Goal: Task Accomplishment & Management: Manage account settings

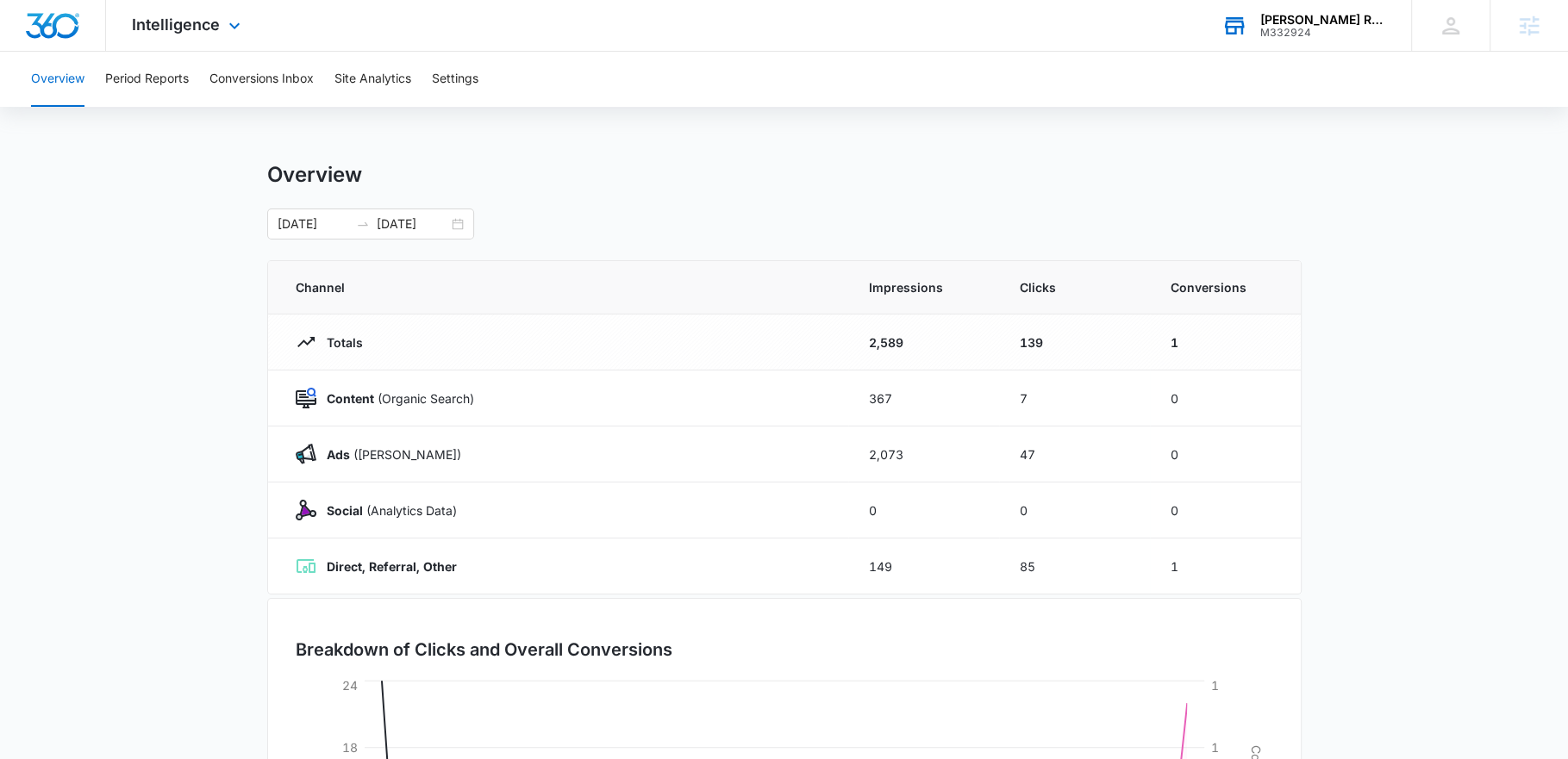
click at [1318, 33] on div "M332924" at bounding box center [1322, 32] width 126 height 12
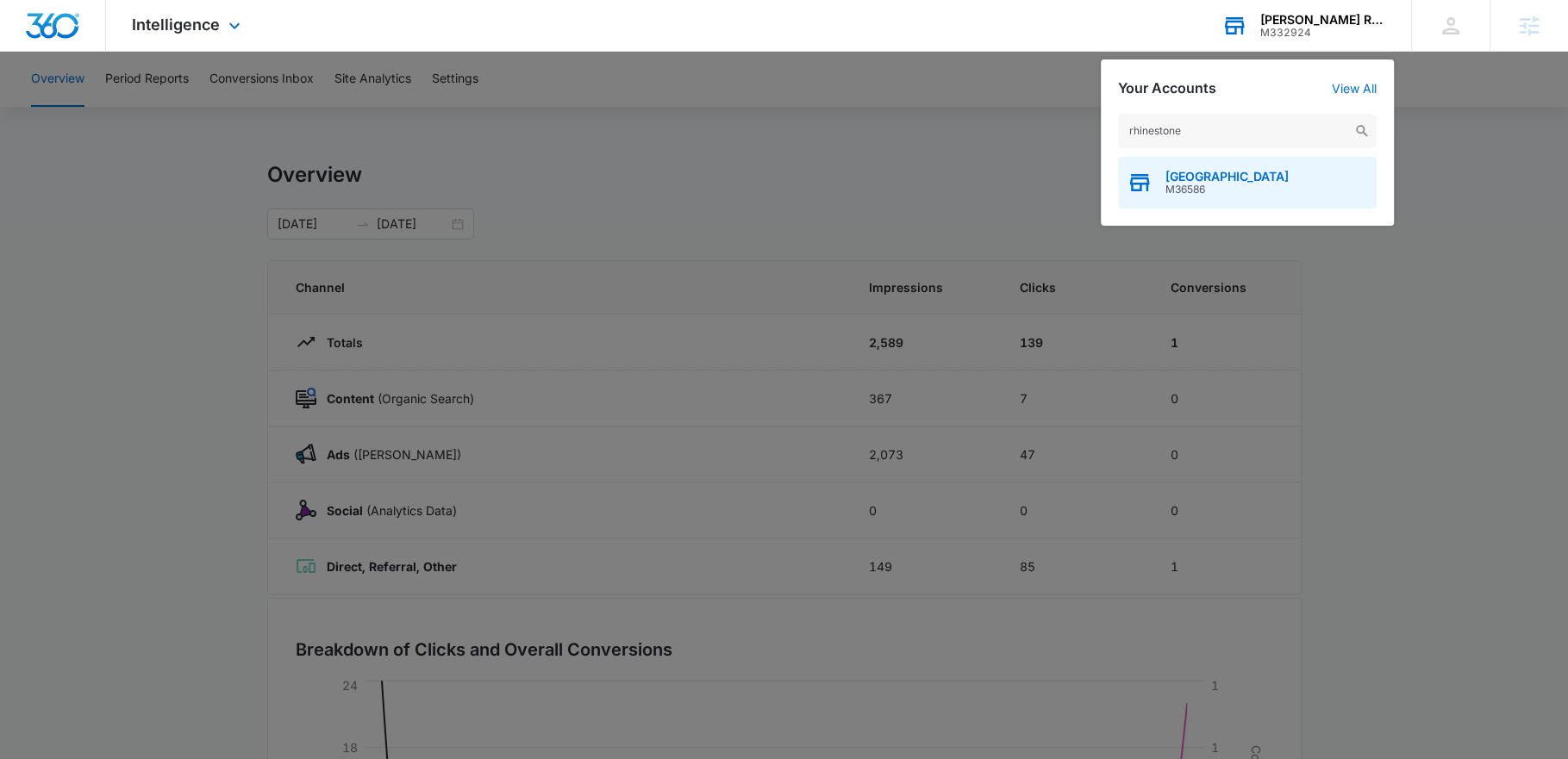
type input "rhinestone"
click at [1255, 170] on span "[GEOGRAPHIC_DATA]" at bounding box center [1226, 176] width 123 height 14
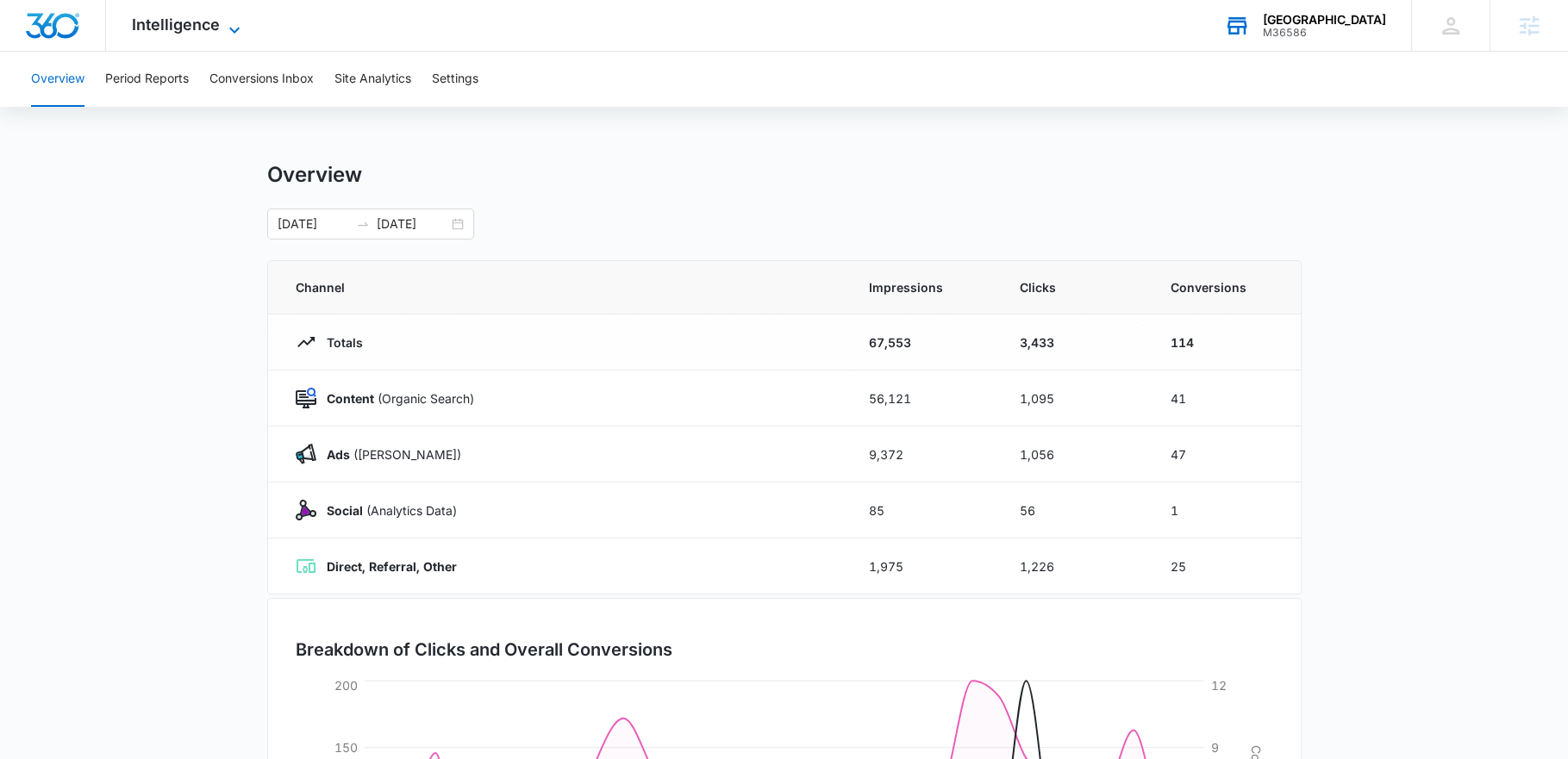
click at [213, 26] on span "Intelligence" at bounding box center [176, 25] width 88 height 18
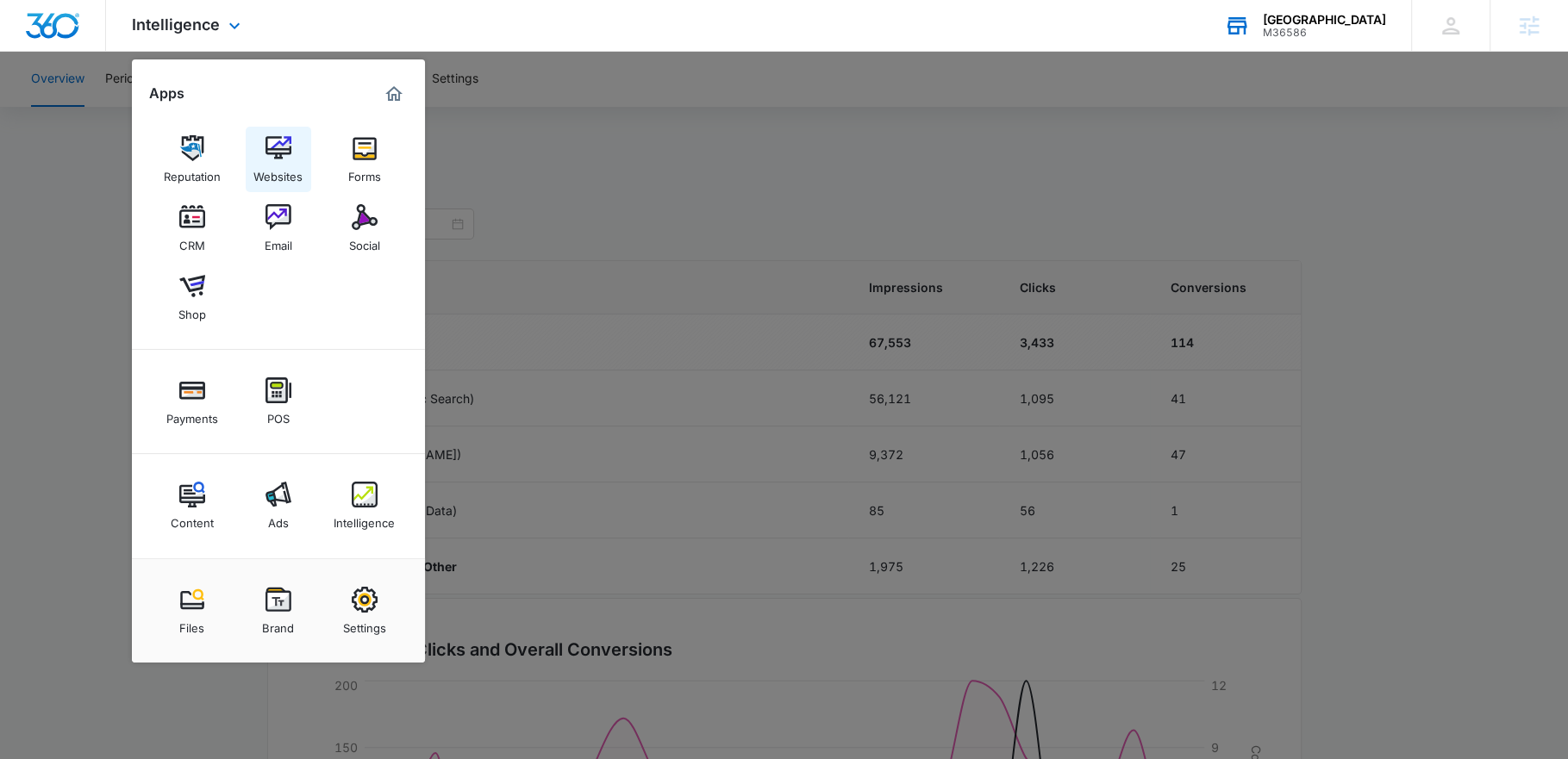
click at [268, 148] on img at bounding box center [277, 147] width 25 height 25
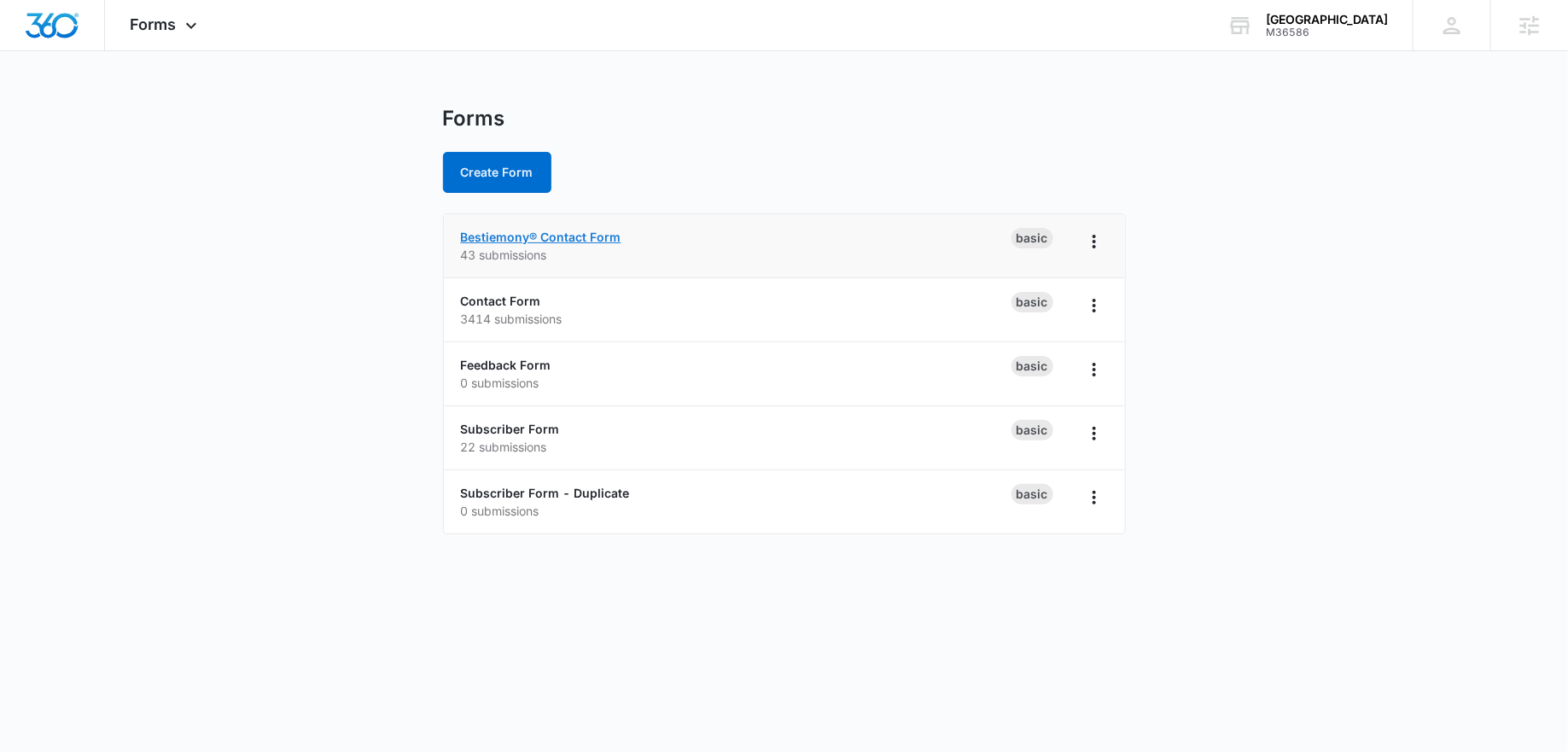
click at [575, 237] on link "Bestiemony® Contact Form" at bounding box center [541, 236] width 161 height 15
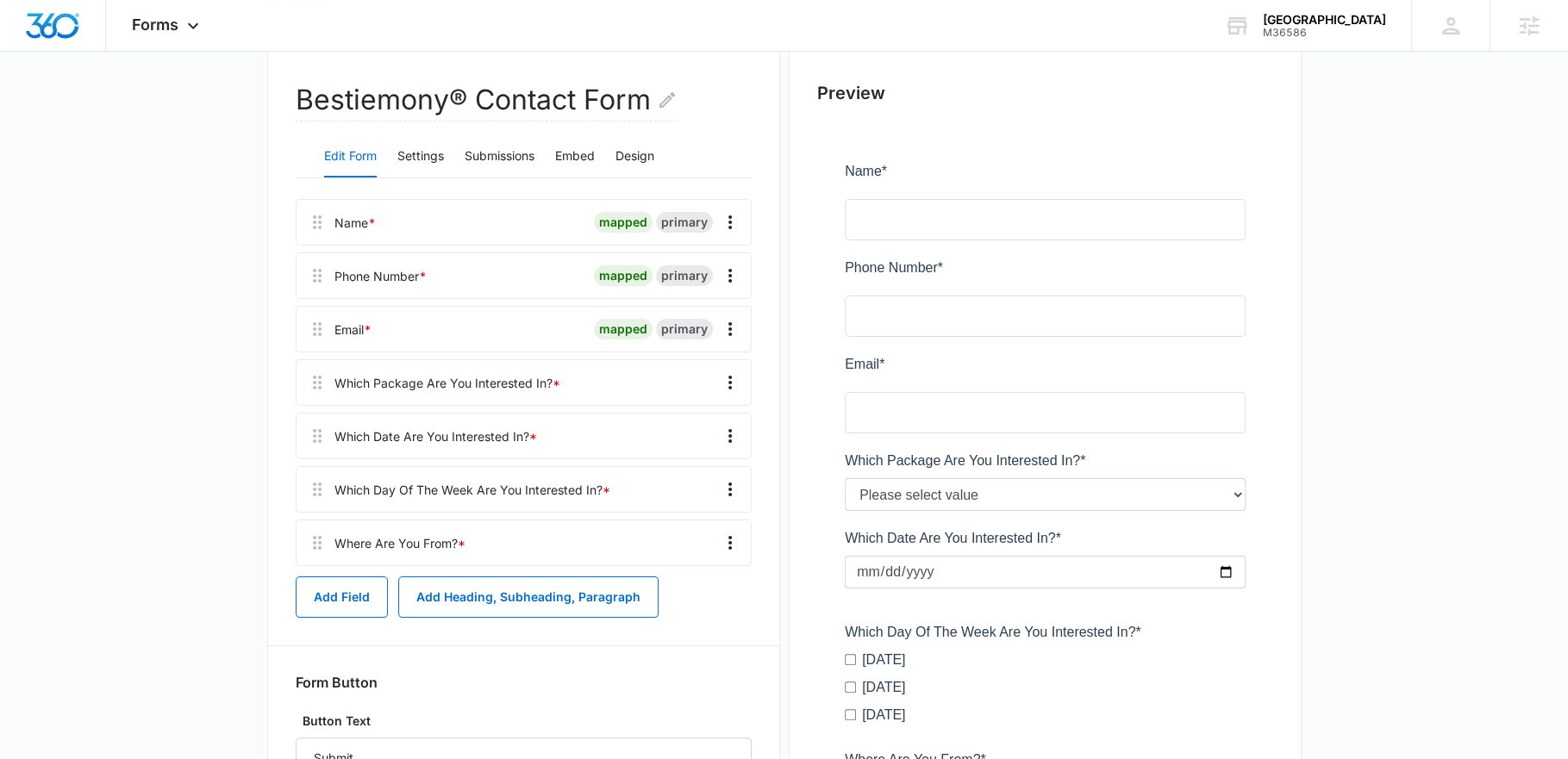
scroll to position [155, 0]
click at [734, 488] on icon "Overflow Menu" at bounding box center [730, 490] width 21 height 21
click at [691, 562] on div "Delete" at bounding box center [683, 562] width 36 height 12
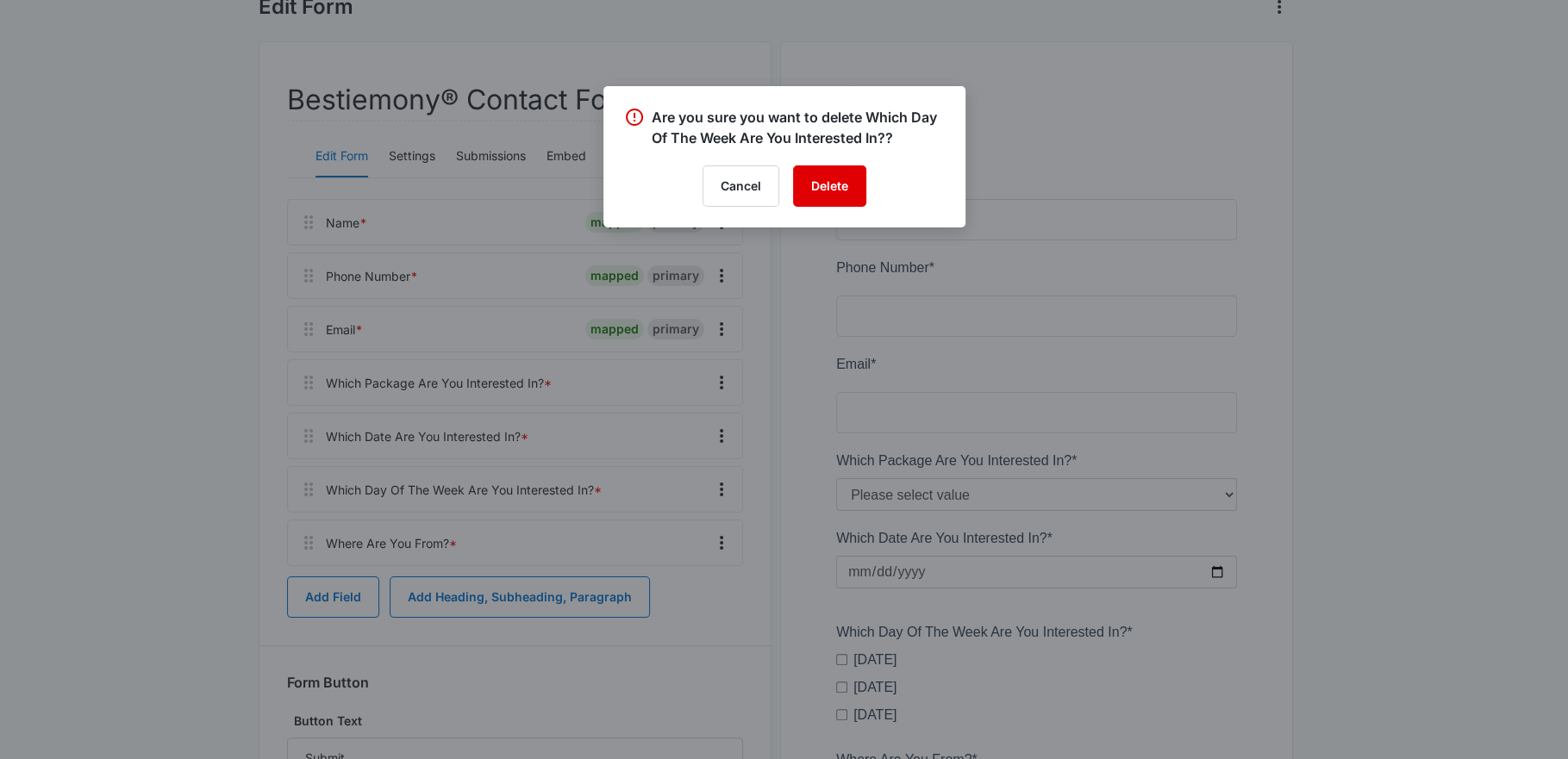
click at [838, 181] on button "Delete" at bounding box center [829, 186] width 73 height 41
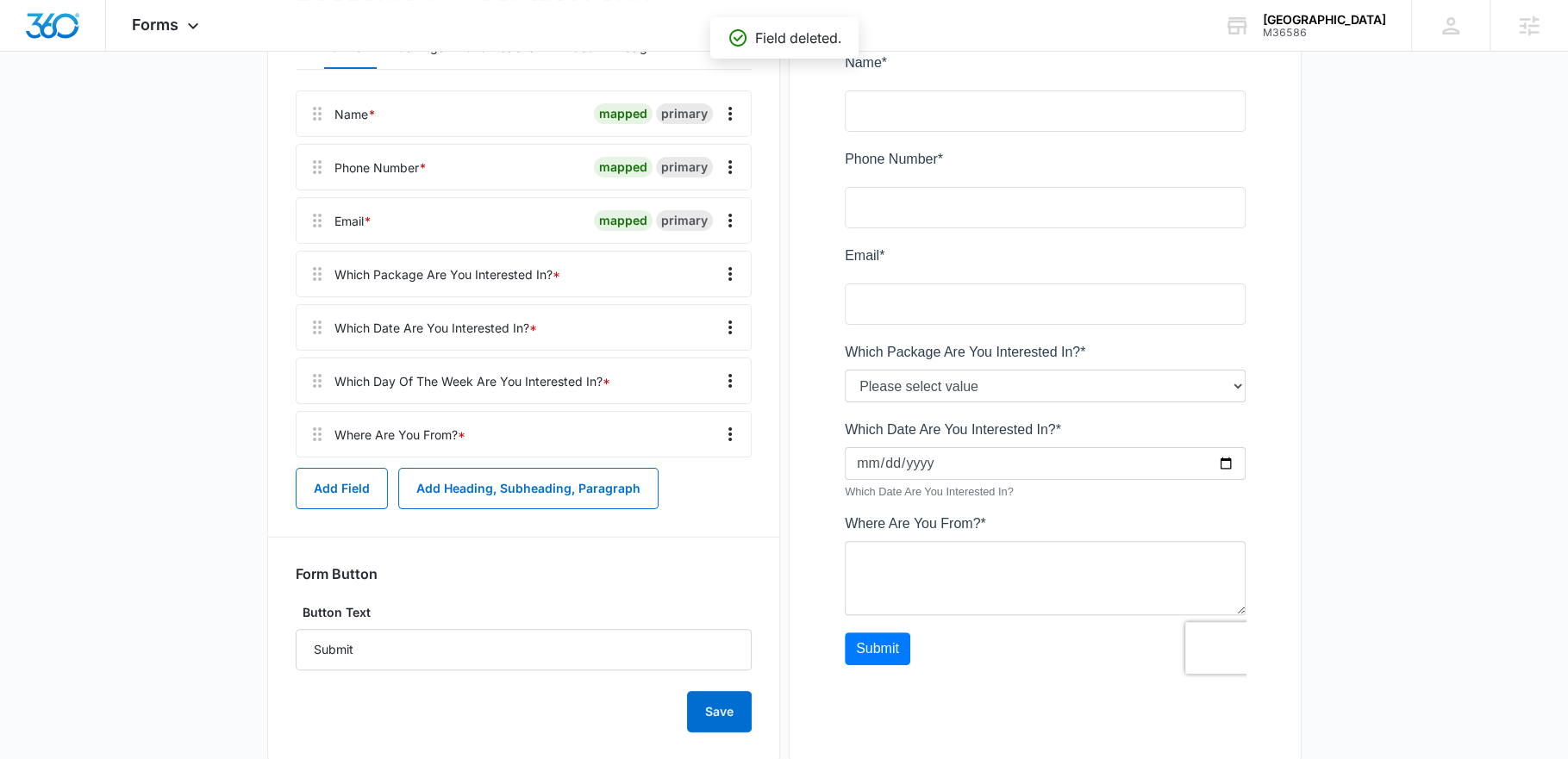
scroll to position [284, 0]
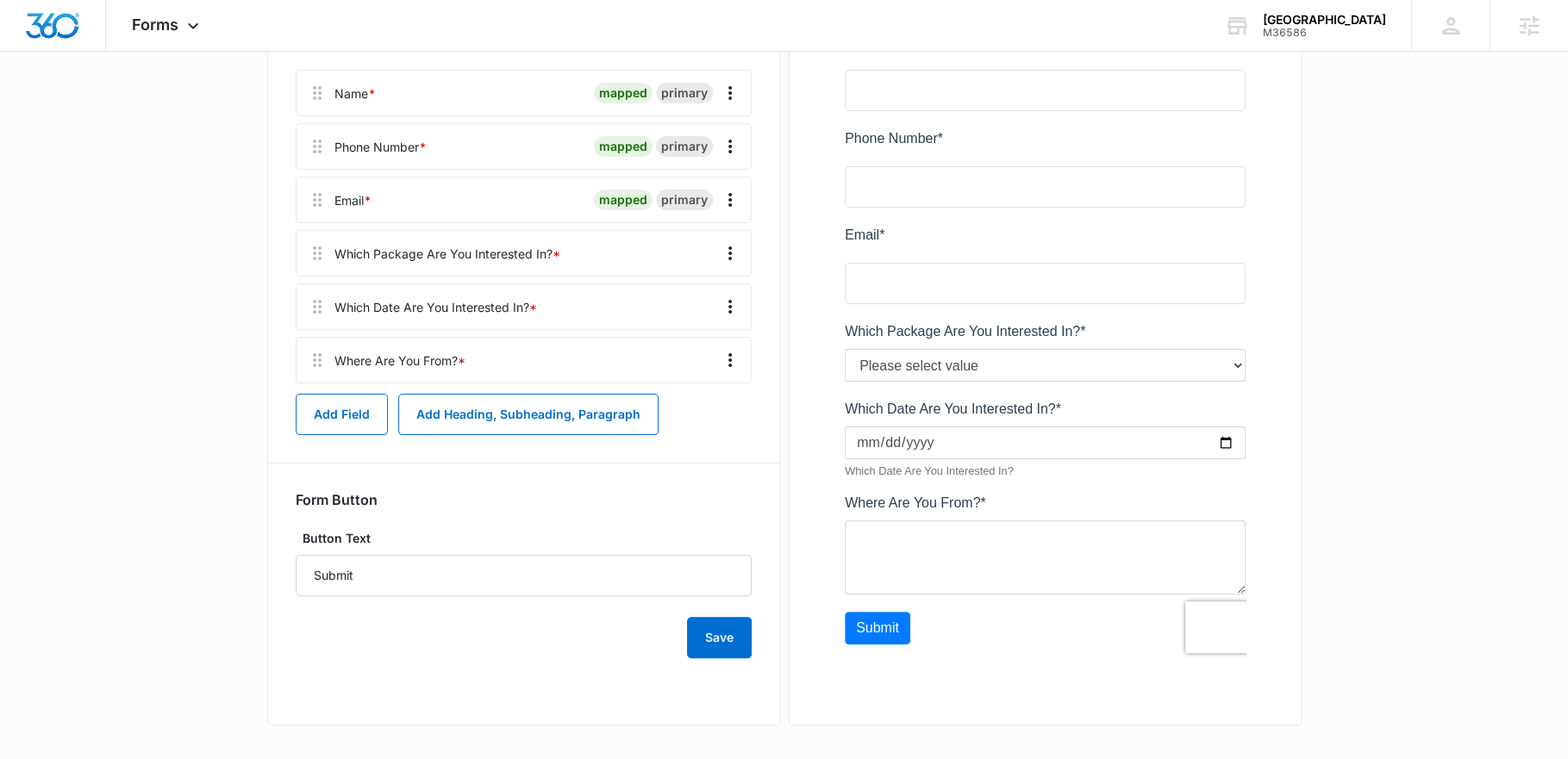
drag, startPoint x: 205, startPoint y: 25, endPoint x: 199, endPoint y: 52, distance: 27.7
click at [205, 25] on div "Forms Apps Reputation Websites Forms CRM Email Social Shop Payments POS Content…" at bounding box center [168, 25] width 123 height 51
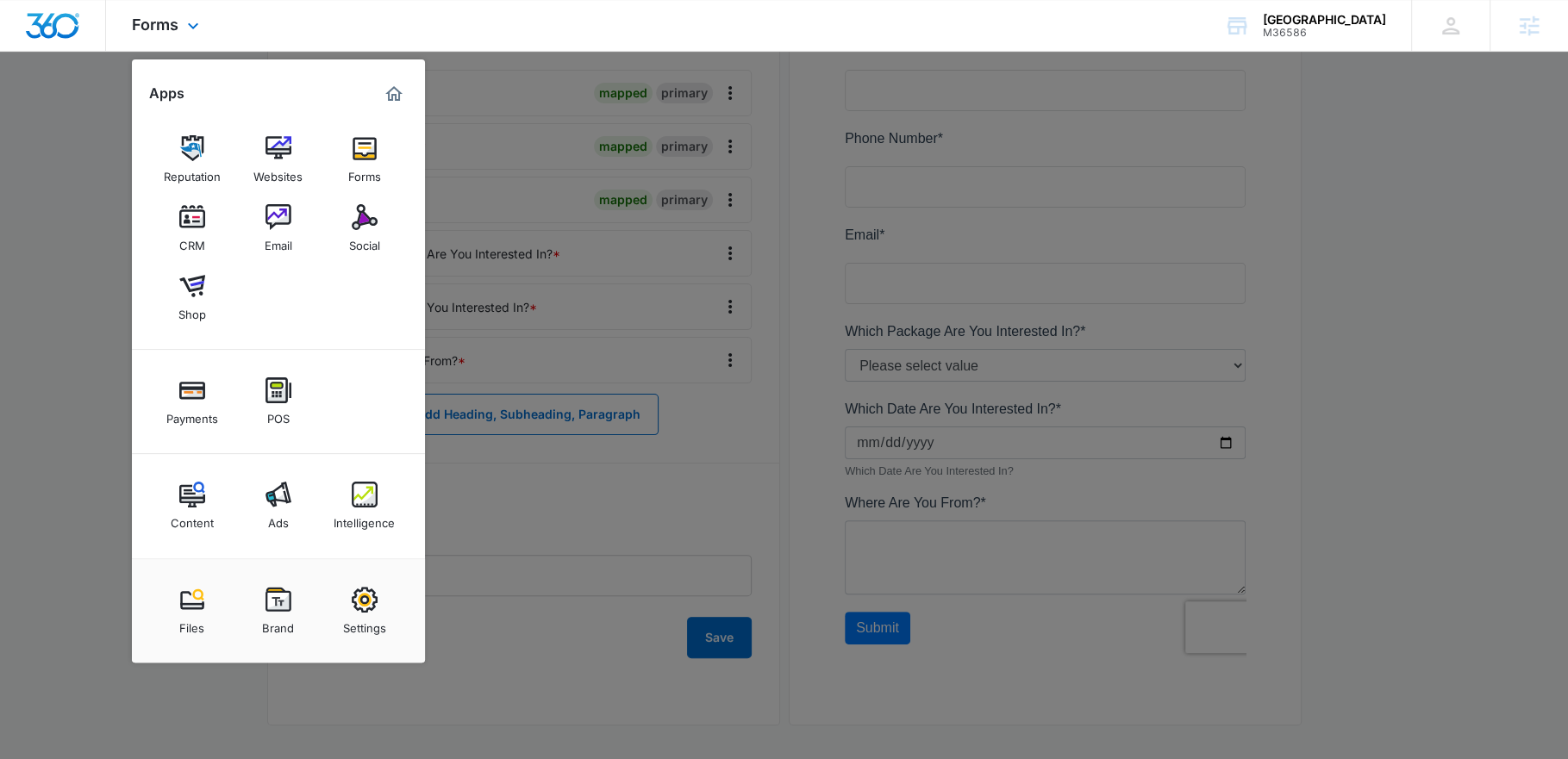
click at [243, 149] on div "Reputation Websites Forms CRM Email Social Shop" at bounding box center [278, 229] width 293 height 242
click at [298, 154] on link "Websites" at bounding box center [278, 159] width 66 height 66
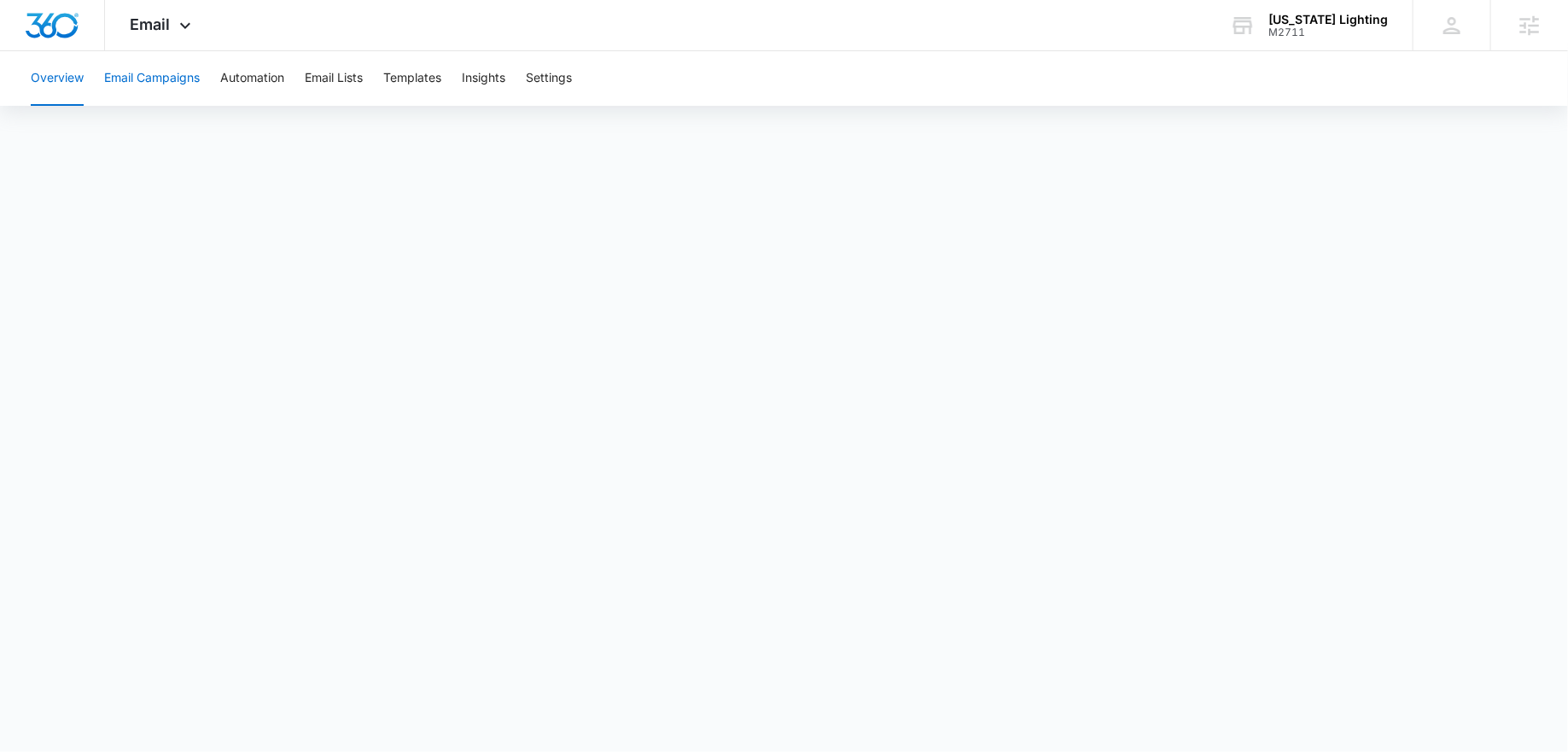
click at [169, 83] on button "Email Campaigns" at bounding box center [152, 78] width 96 height 55
